Goal: Browse casually

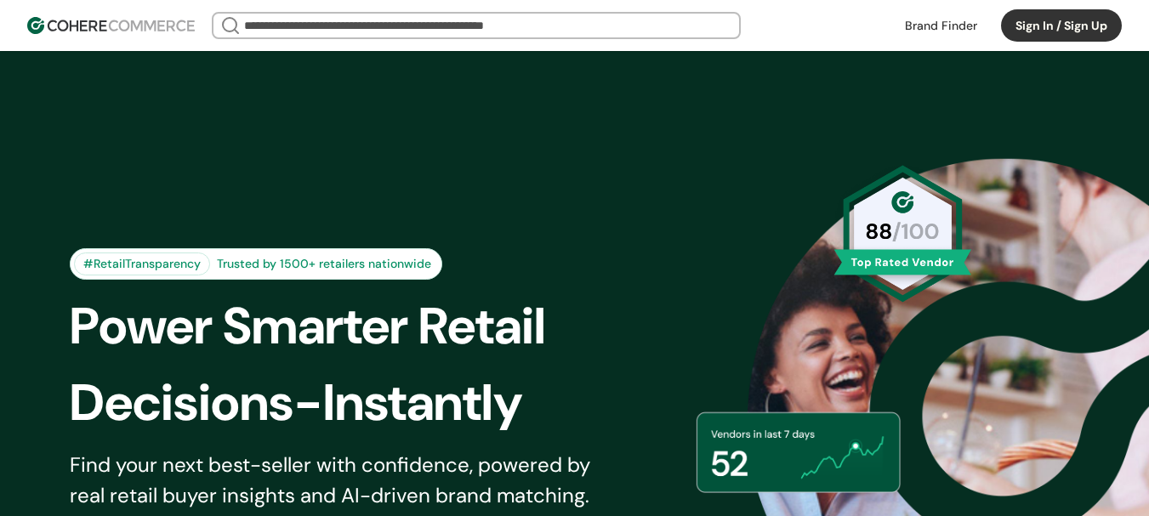
click at [837, 29] on div "We Came Up Empty Looks like there aren’t any matches at the moment. Refine your…" at bounding box center [547, 25] width 670 height 27
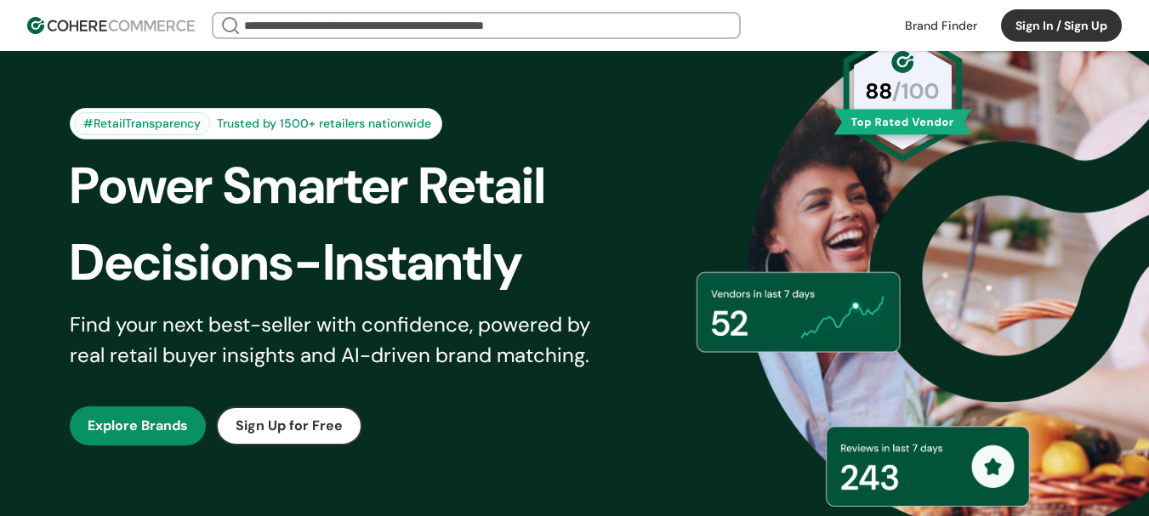
scroll to position [170, 0]
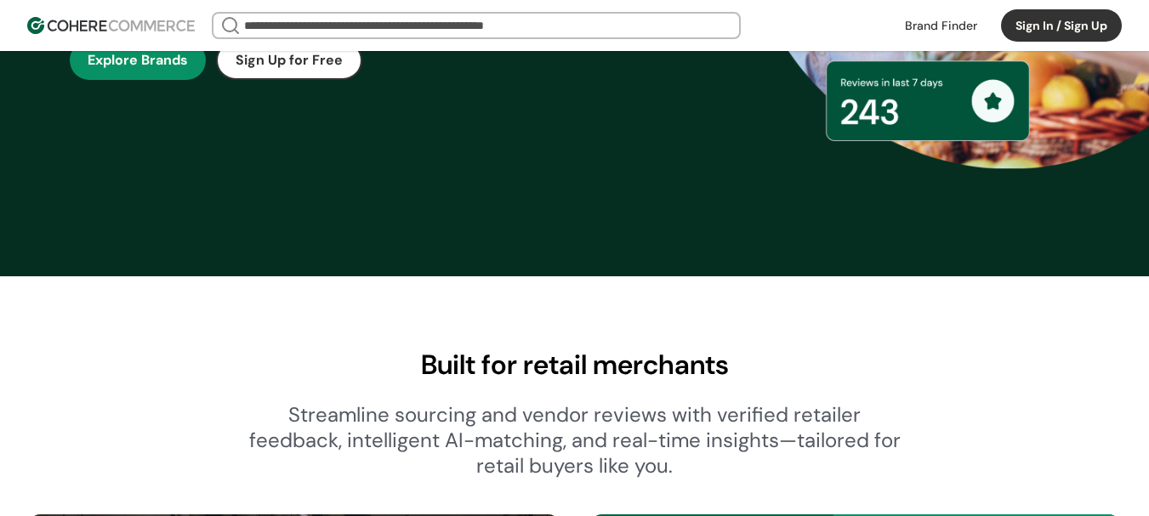
scroll to position [681, 0]
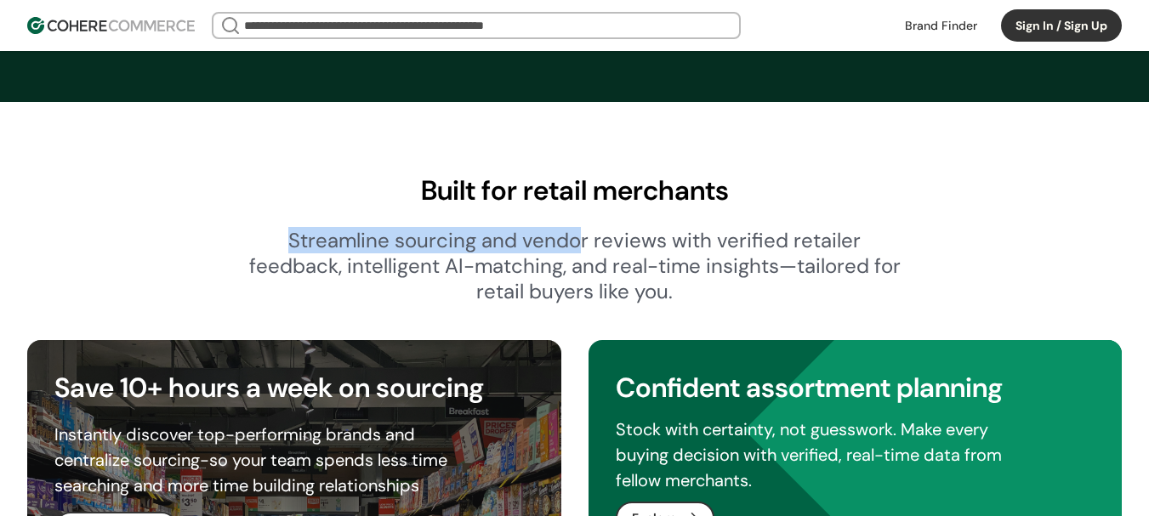
drag, startPoint x: 276, startPoint y: 245, endPoint x: 583, endPoint y: 247, distance: 306.3
click at [579, 247] on div "Streamline sourcing and vendor reviews with verified retailer feedback, intelli…" at bounding box center [574, 266] width 653 height 77
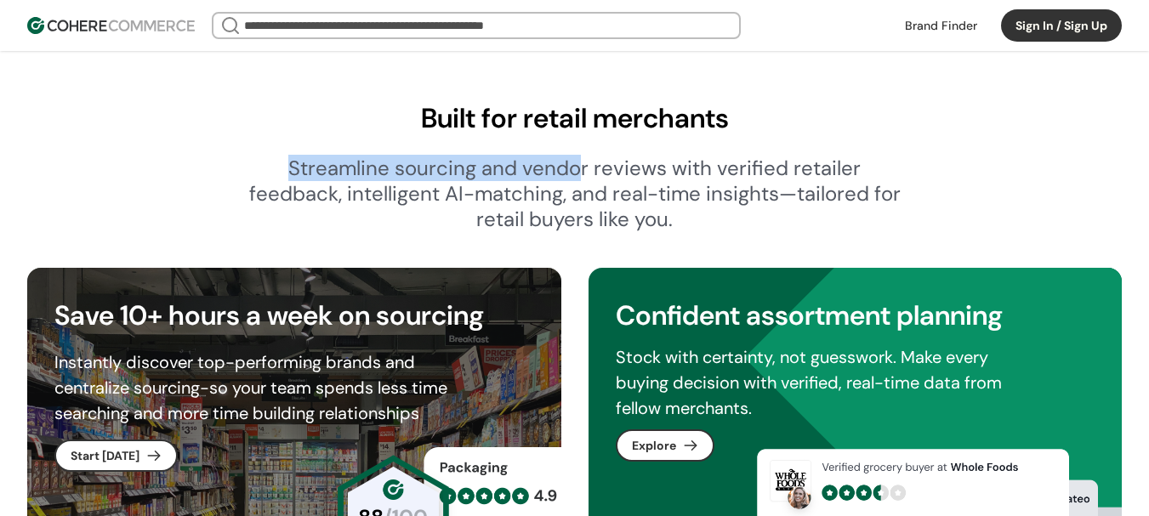
scroll to position [851, 0]
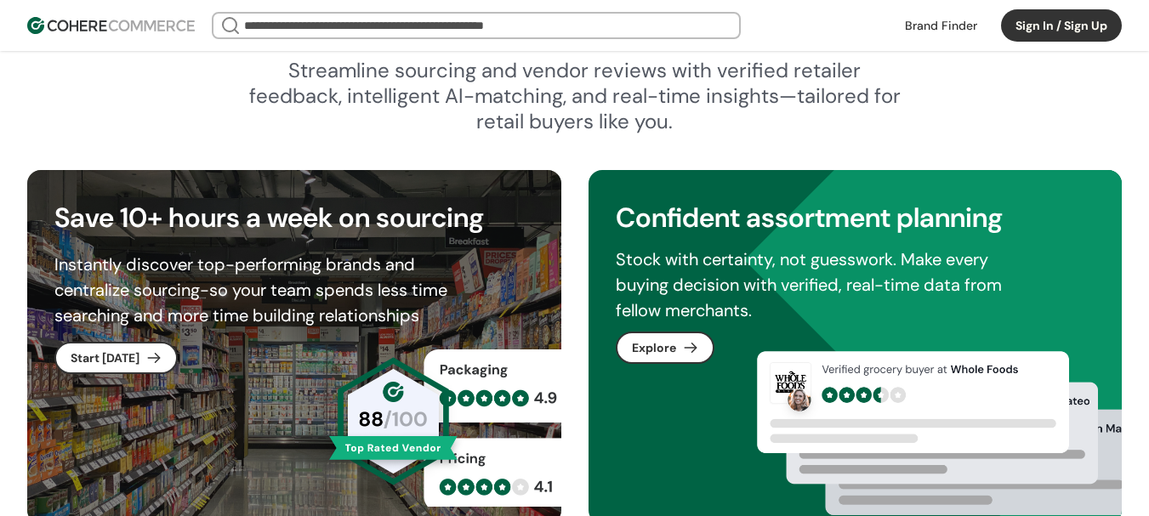
click at [452, 109] on div "Streamline sourcing and vendor reviews with verified retailer feedback, intelli…" at bounding box center [574, 96] width 653 height 77
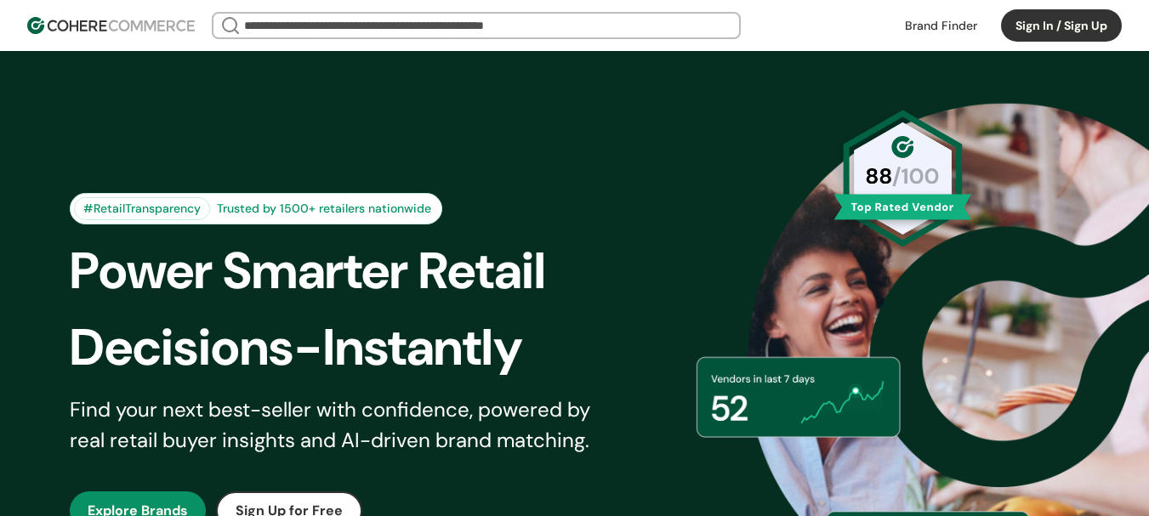
scroll to position [85, 0]
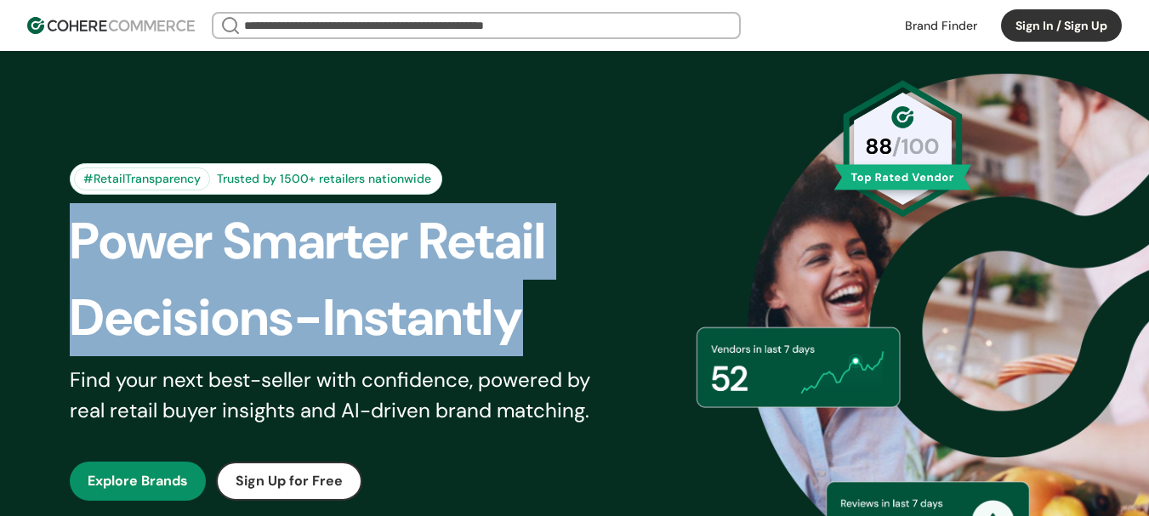
drag, startPoint x: 76, startPoint y: 236, endPoint x: 560, endPoint y: 299, distance: 488.1
click at [560, 299] on h1 "Power Smarter Retail Decisions-Instantly" at bounding box center [356, 279] width 572 height 153
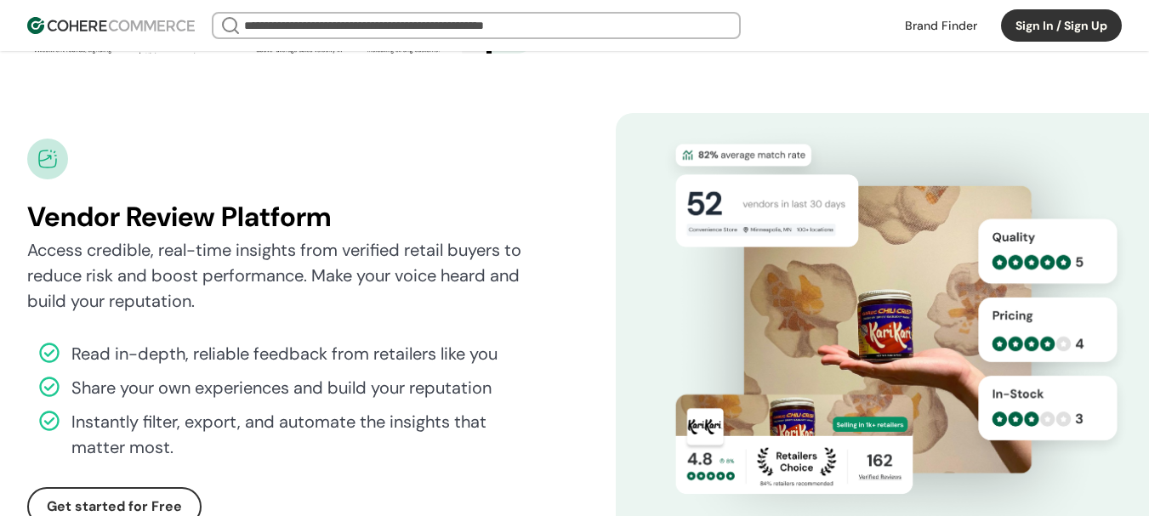
scroll to position [4594, 0]
